Goal: Find specific page/section

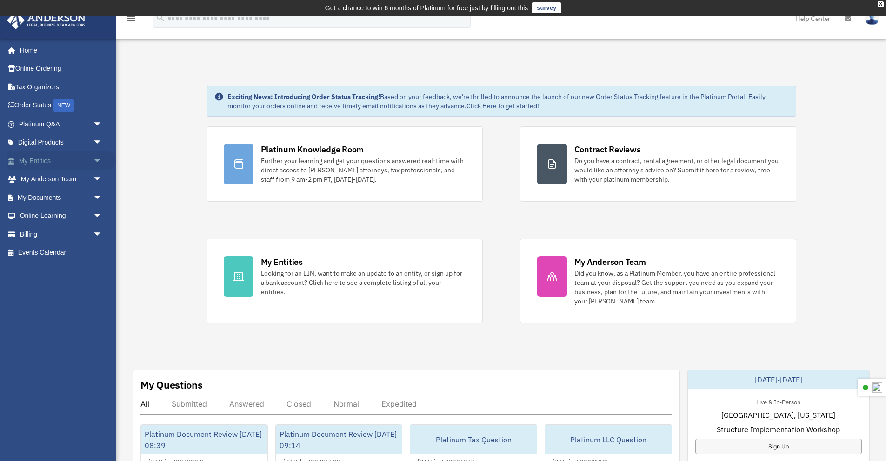
click at [100, 159] on span "arrow_drop_down" at bounding box center [102, 161] width 19 height 19
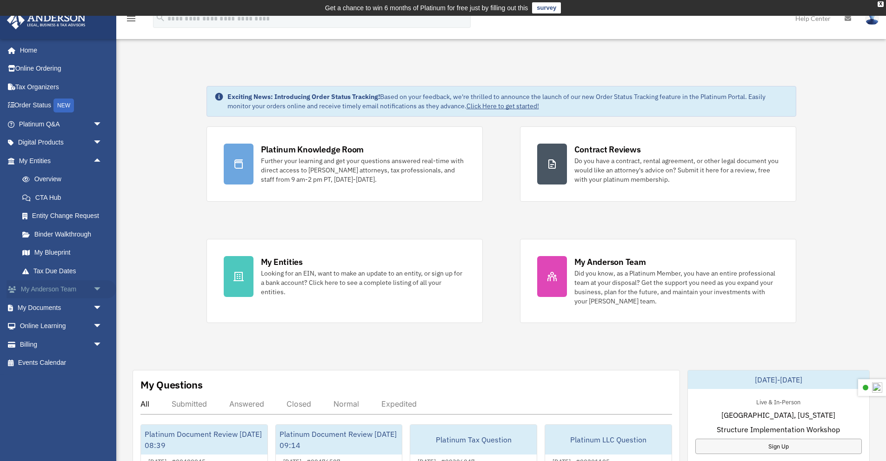
click at [95, 294] on span "arrow_drop_down" at bounding box center [102, 289] width 19 height 19
click at [95, 367] on span "arrow_drop_down" at bounding box center [102, 363] width 19 height 19
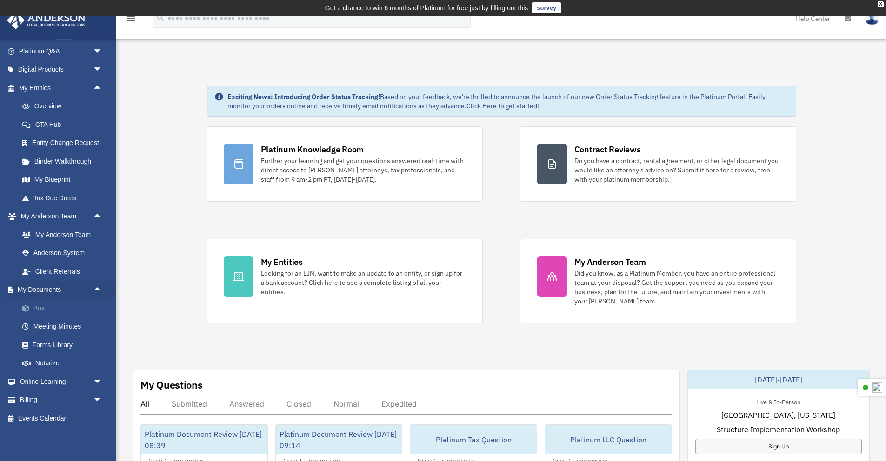
click at [45, 308] on link "Box" at bounding box center [64, 308] width 103 height 19
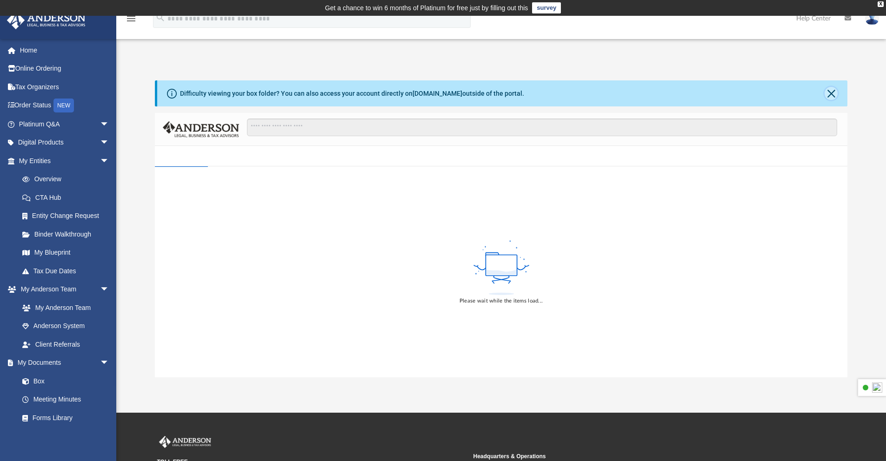
click at [827, 94] on button "Close" at bounding box center [831, 93] width 13 height 13
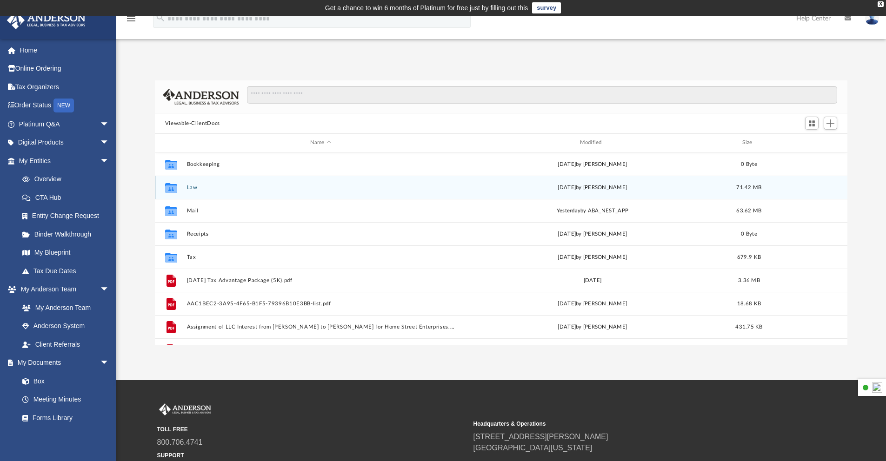
scroll to position [205, 686]
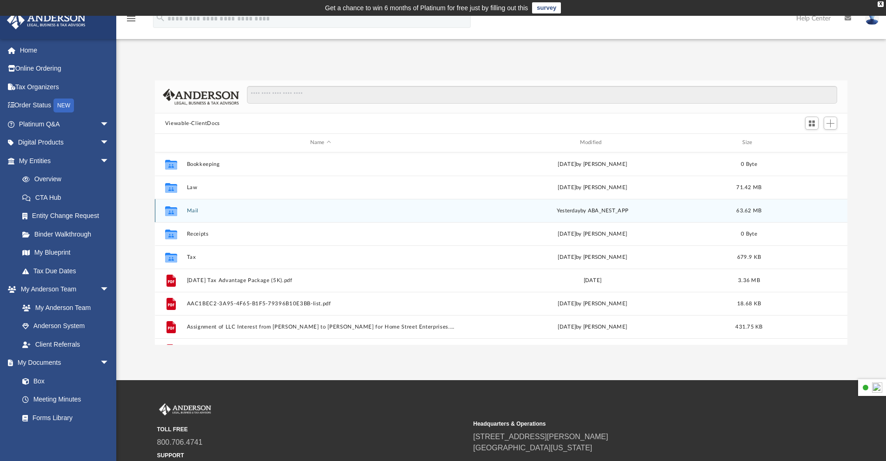
click at [190, 213] on button "Mail" at bounding box center [321, 211] width 268 height 6
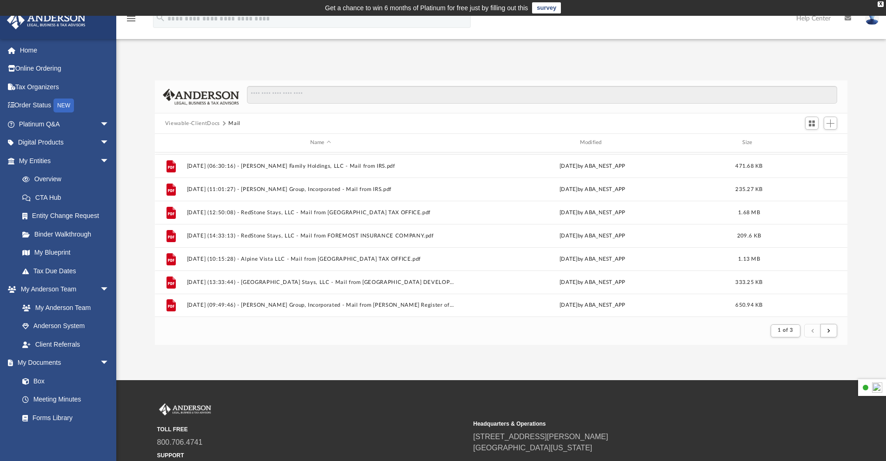
scroll to position [999, 0]
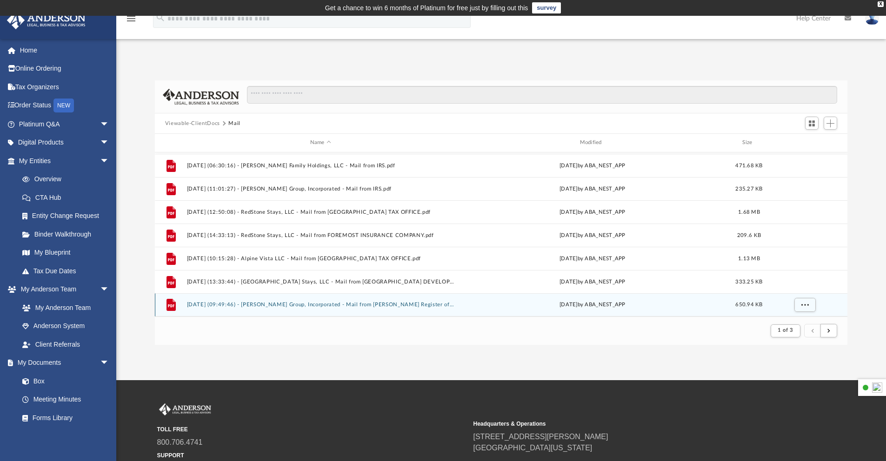
click at [284, 304] on button "2024.09.06 (09:49:46) - Hutton Group, Incorporated - Mail from Tammy L. Brunner…" at bounding box center [321, 305] width 268 height 6
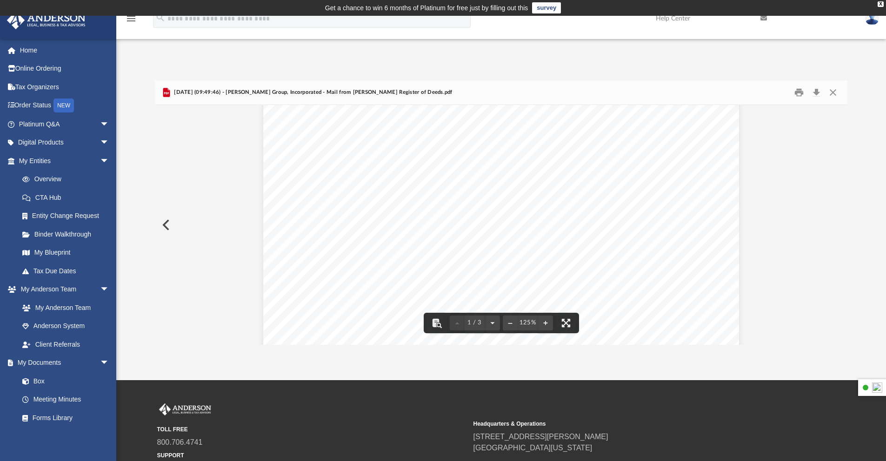
scroll to position [240, 0]
click at [834, 93] on button "Close" at bounding box center [833, 93] width 17 height 14
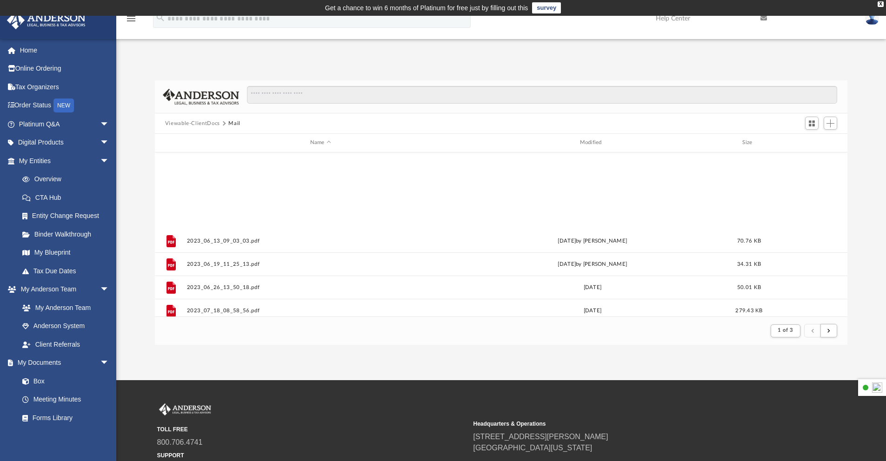
scroll to position [0, 0]
